Goal: Task Accomplishment & Management: Use online tool/utility

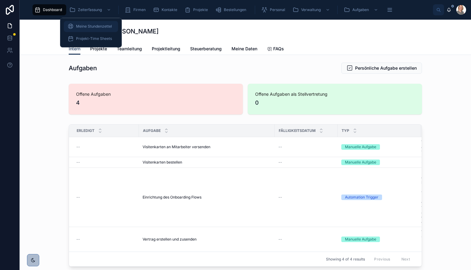
click at [99, 22] on div "Meine Stundenzettel" at bounding box center [90, 26] width 47 height 10
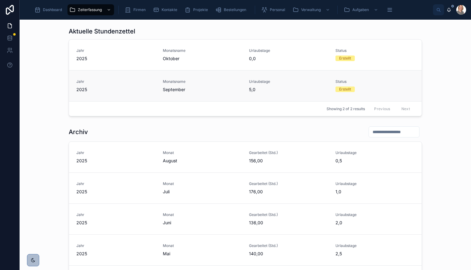
click at [210, 91] on span "September" at bounding box center [202, 89] width 79 height 6
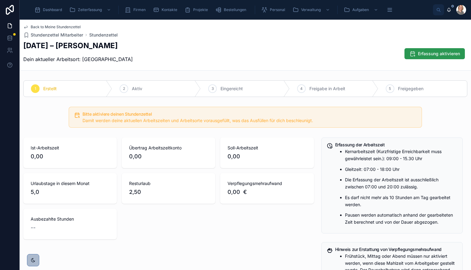
click at [447, 54] on span "Erfassung aktivieren" at bounding box center [439, 54] width 42 height 6
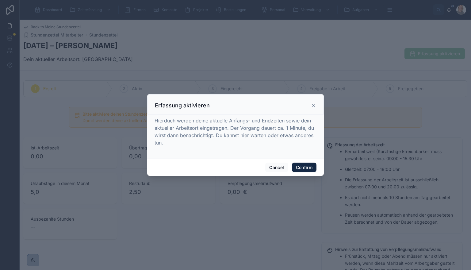
click at [308, 169] on button "Confirm" at bounding box center [304, 168] width 25 height 10
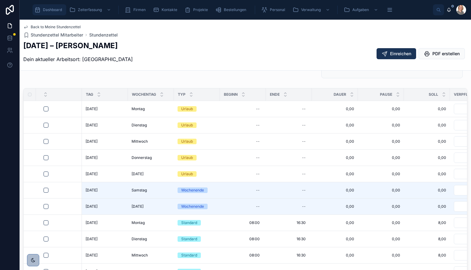
click at [45, 13] on div "Dashboard" at bounding box center [49, 10] width 30 height 10
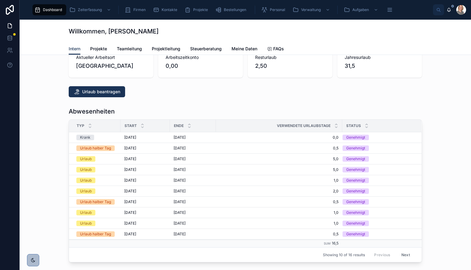
scroll to position [245, 0]
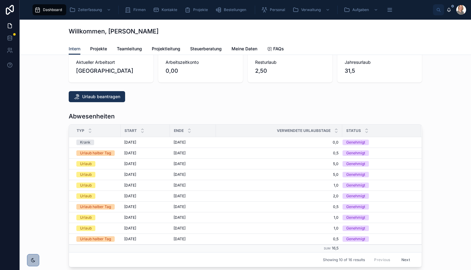
click at [460, 143] on div "Abwesenheiten Typ Start Ende Verwendete Urlaubstage Status Krank [DATE] [DATE] …" at bounding box center [246, 189] width 442 height 160
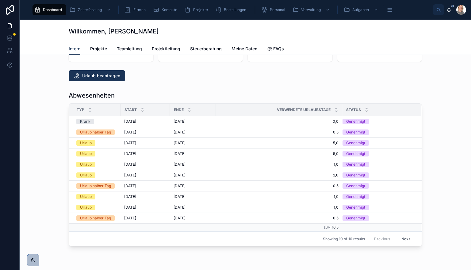
scroll to position [266, 0]
